Goal: Check status: Check status

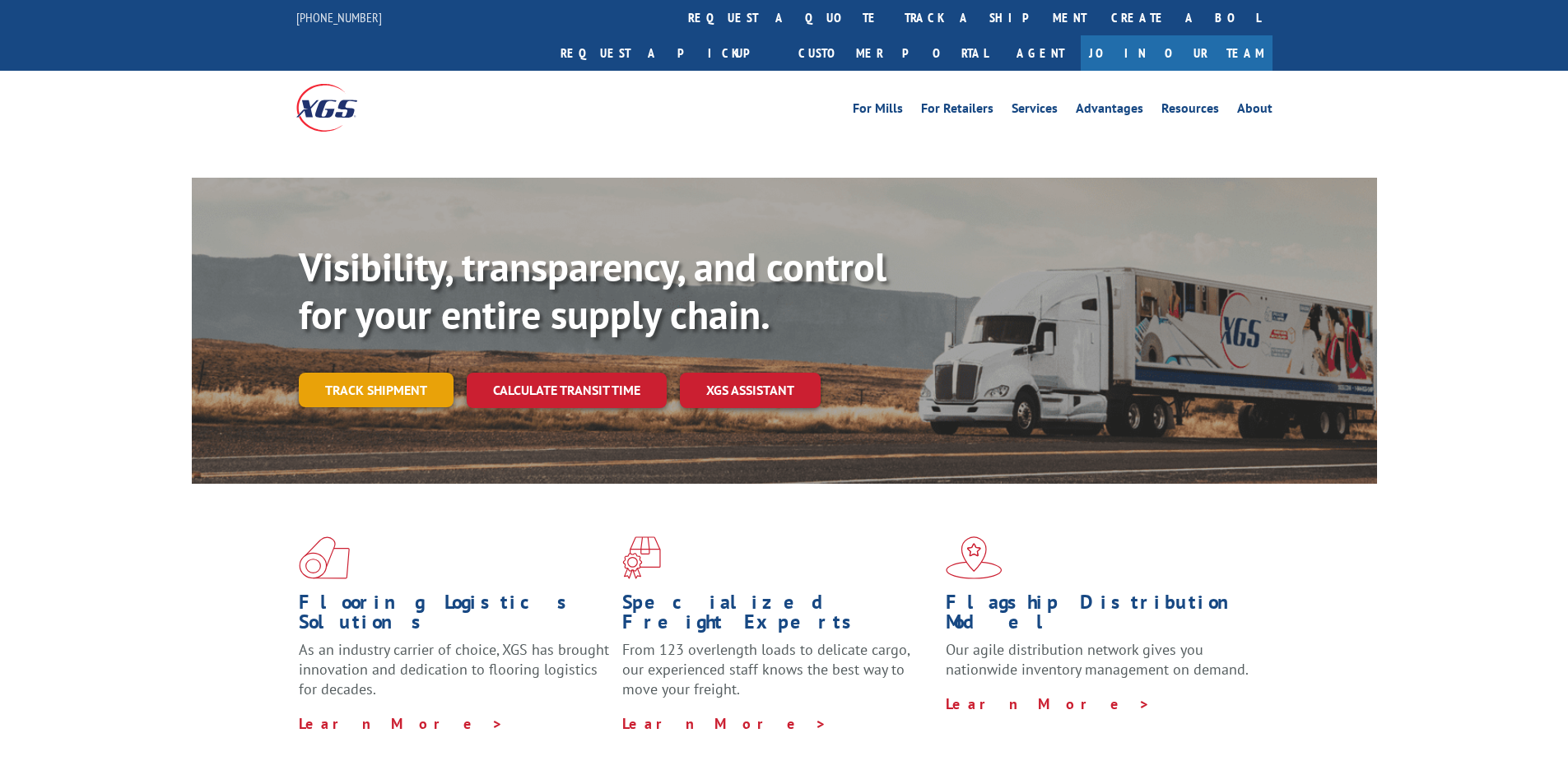
click at [400, 373] on link "Track shipment" at bounding box center [376, 390] width 155 height 35
click at [362, 373] on link "Track shipment" at bounding box center [376, 390] width 155 height 35
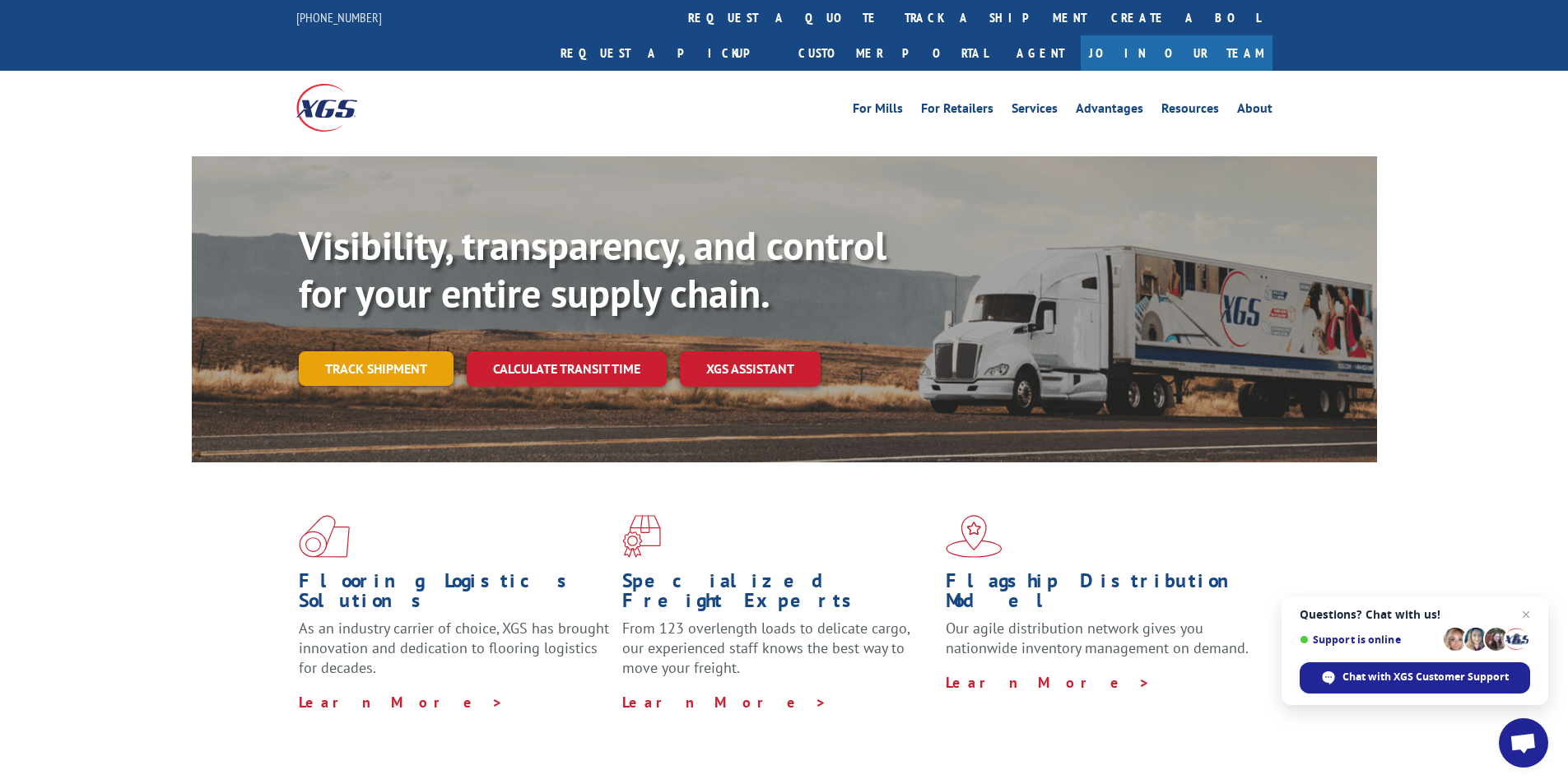
click at [360, 352] on link "Track shipment" at bounding box center [376, 368] width 155 height 35
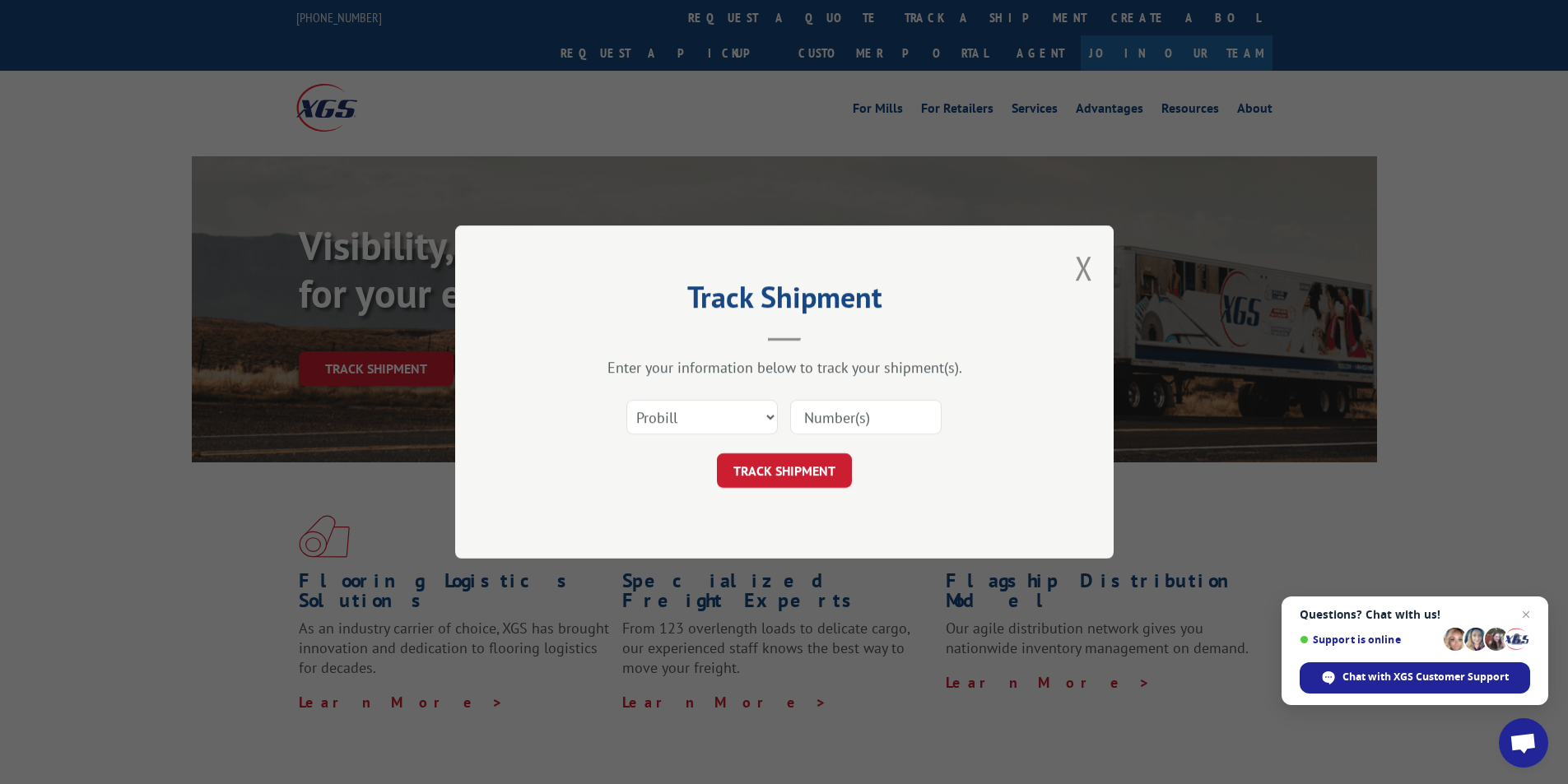
click at [885, 419] on input at bounding box center [866, 417] width 151 height 35
paste input "16566983"
type input "16566983"
click at [775, 477] on button "TRACK SHIPMENT" at bounding box center [785, 471] width 135 height 35
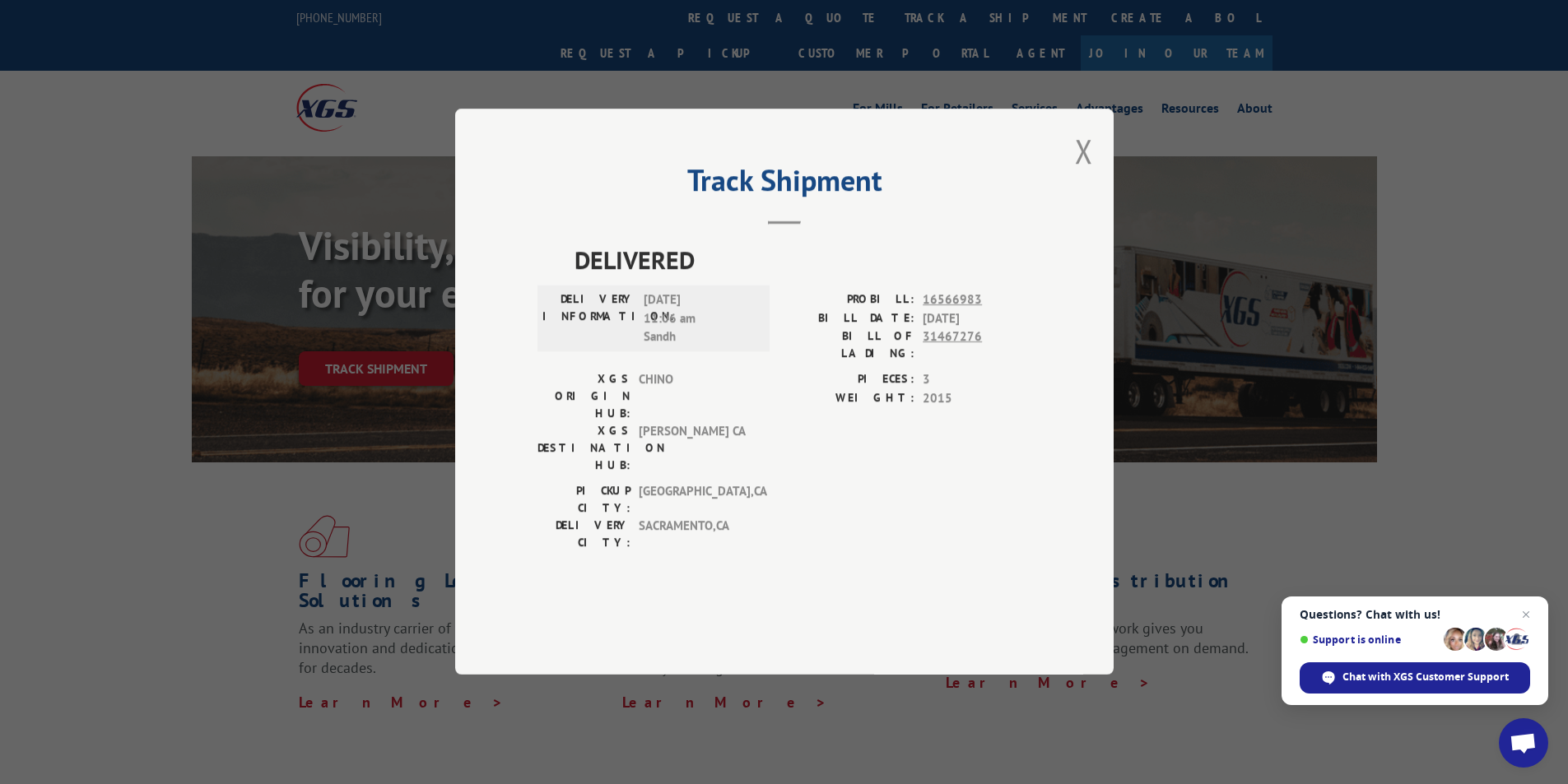
click at [570, 303] on div "DELIVERED DELIVERY INFORMATION: 09/11/2025 11:06 am Sandh PROBILL: 16566983 BIL…" at bounding box center [784, 401] width 494 height 319
drag, startPoint x: 705, startPoint y: 387, endPoint x: 562, endPoint y: 348, distance: 148.2
click at [562, 347] on div "DELIVERY INFORMATION: 09/11/2025 11:06 am Sandh" at bounding box center [654, 319] width 222 height 56
copy div "DELIVERY INFORMATION: 09/11/2025 11:06 am Sandh"
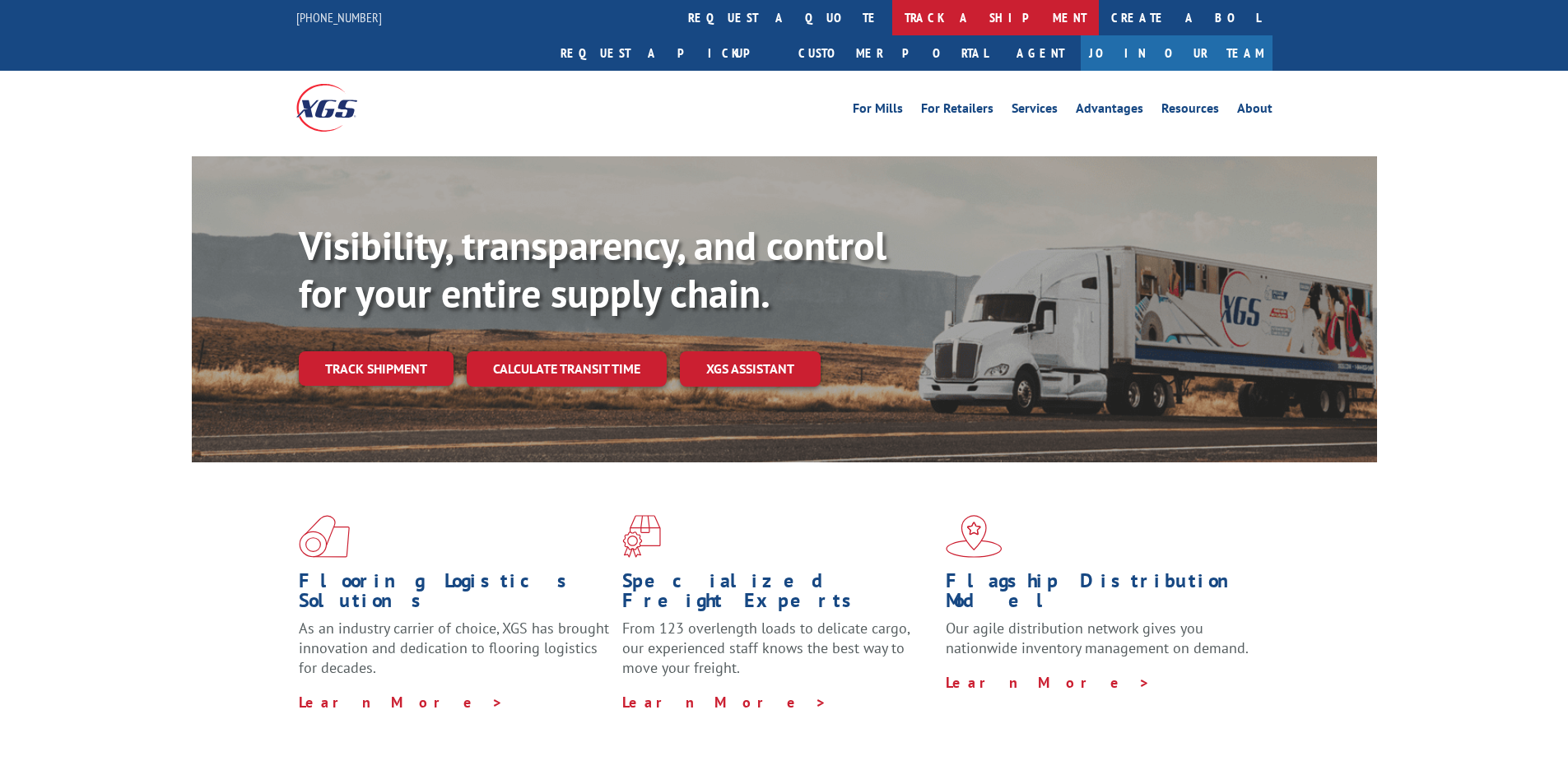
click at [893, 11] on link "track a shipment" at bounding box center [996, 18] width 206 height 36
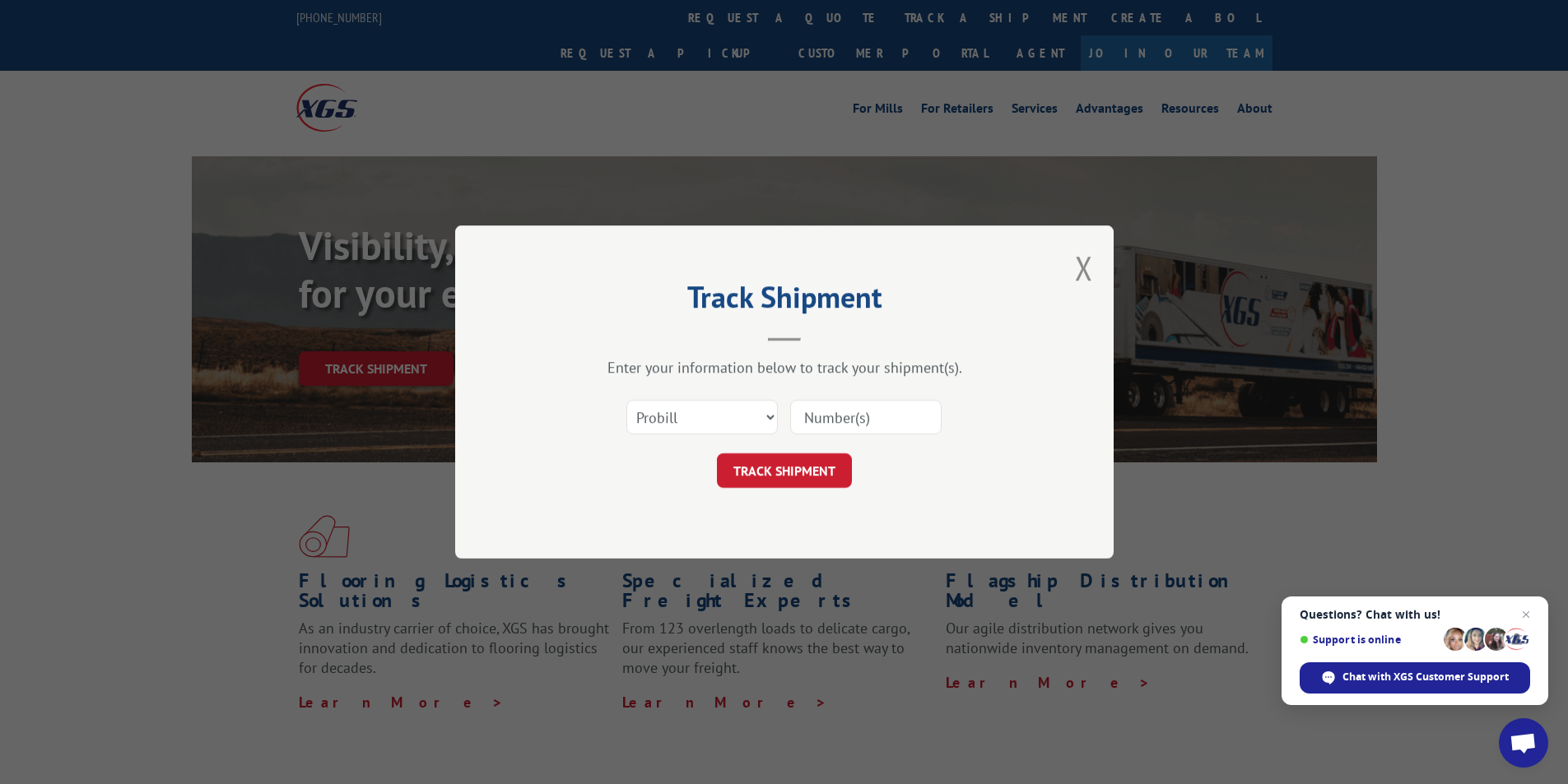
click at [861, 416] on input at bounding box center [866, 417] width 151 height 35
paste input "17591102"
type input "17591102"
click at [796, 469] on button "TRACK SHIPMENT" at bounding box center [785, 471] width 135 height 35
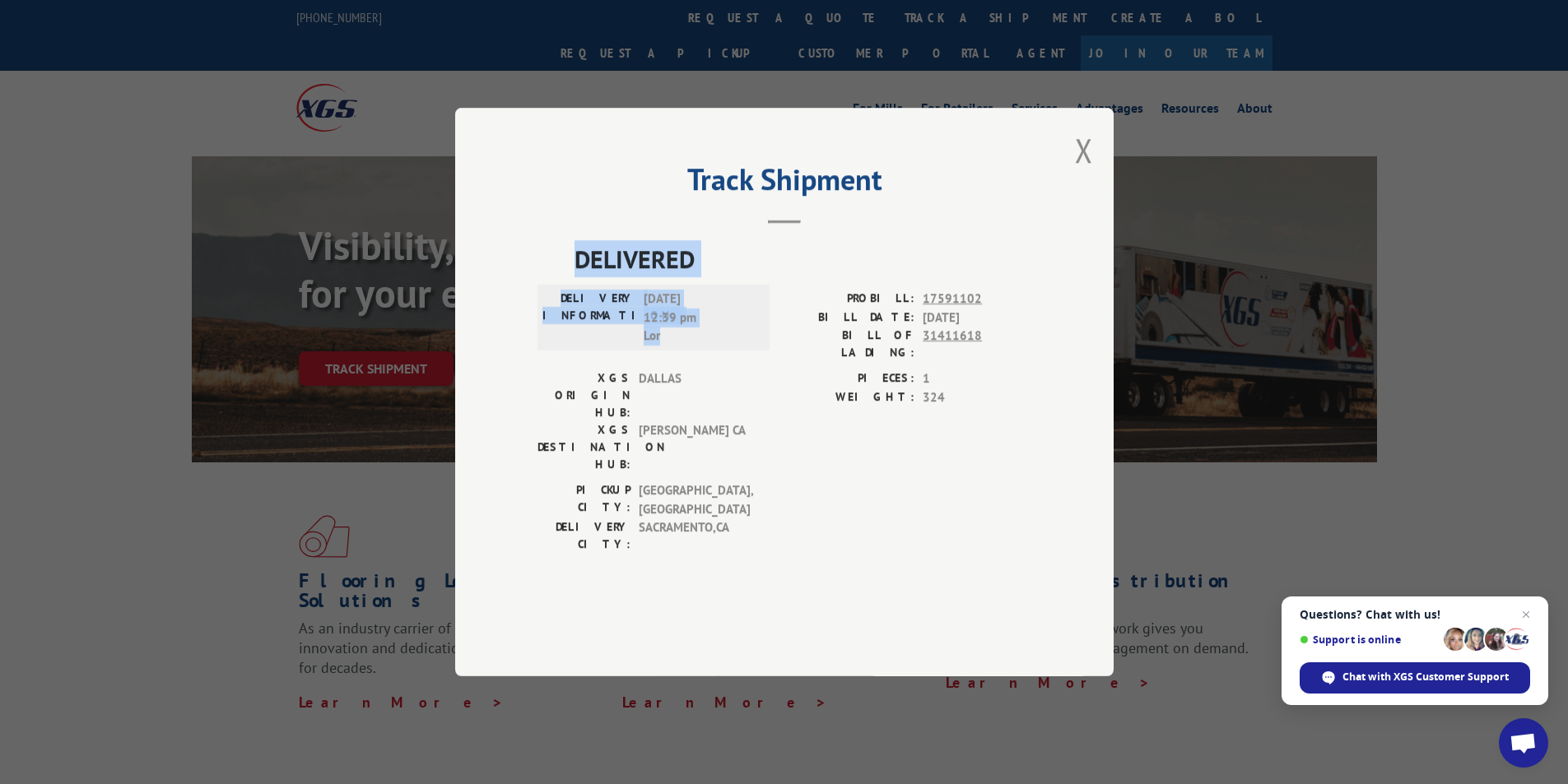
drag, startPoint x: 711, startPoint y: 380, endPoint x: 529, endPoint y: 291, distance: 202.6
click at [529, 291] on div "Track Shipment DELIVERED DELIVERY INFORMATION: [DATE] 12:39 pm Lor PROBILL: 175…" at bounding box center [784, 392] width 659 height 569
copy div "DELIVERED DELIVERY INFORMATION: [DATE] 12:39 pm Lor"
